Goal: Navigation & Orientation: Find specific page/section

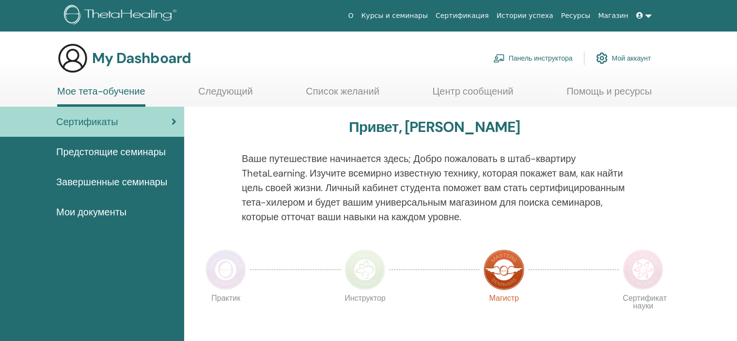
click at [547, 59] on link "Панель инструктора" at bounding box center [534, 58] width 80 height 21
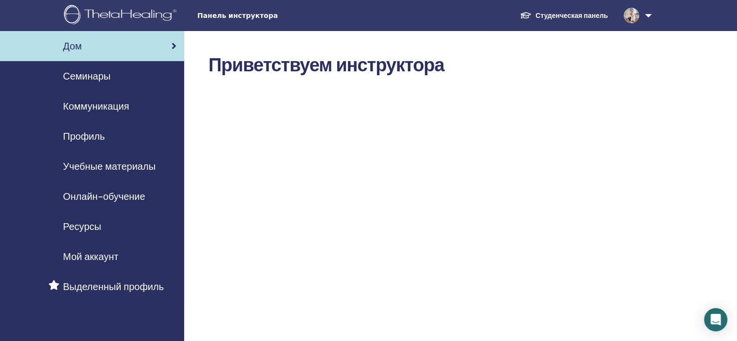
click at [99, 137] on span "Профиль" at bounding box center [84, 136] width 42 height 15
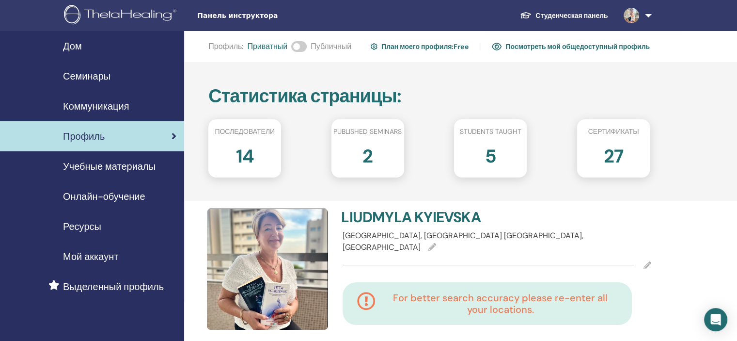
click at [135, 198] on span "Онлайн-обучение" at bounding box center [104, 196] width 82 height 15
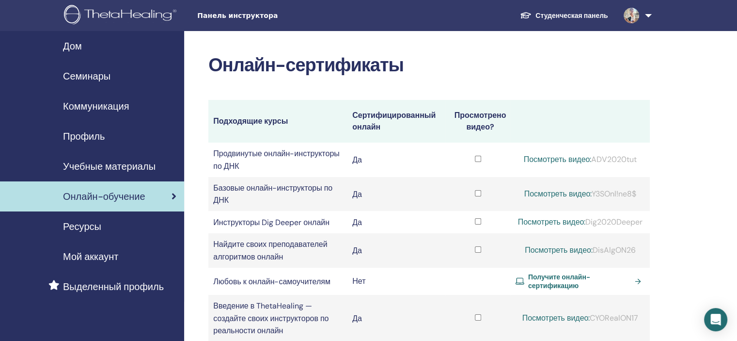
click at [127, 11] on img at bounding box center [122, 16] width 116 height 22
